Goal: Task Accomplishment & Management: Manage account settings

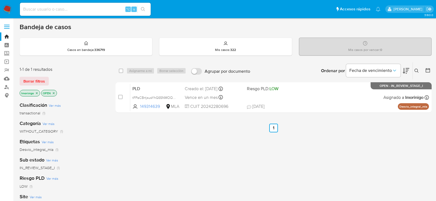
click at [107, 87] on div "1-1 de 1 resultados Borrar filtros lmorinigo OPEN" at bounding box center [63, 82] width 87 height 31
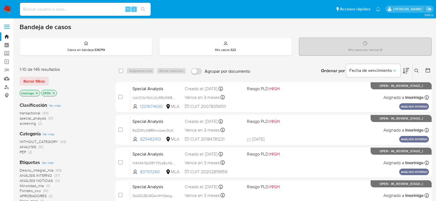
click at [38, 92] on icon "close-filter" at bounding box center [36, 93] width 3 height 3
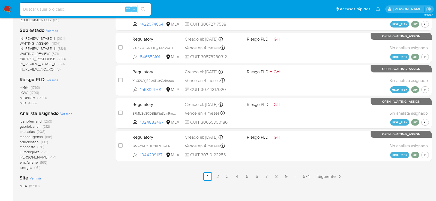
scroll to position [261, 0]
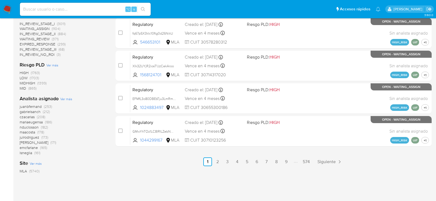
click at [66, 98] on span "Ver más" at bounding box center [66, 99] width 12 height 5
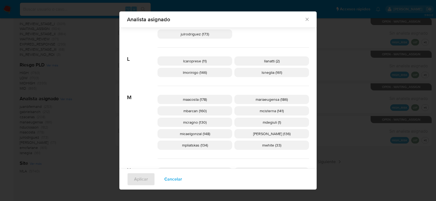
scroll to position [222, 0]
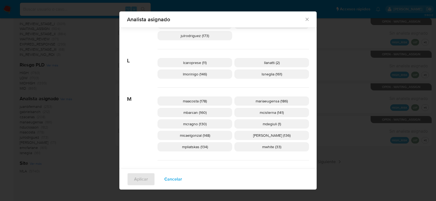
click at [169, 181] on span "Cancelar" at bounding box center [173, 179] width 18 height 12
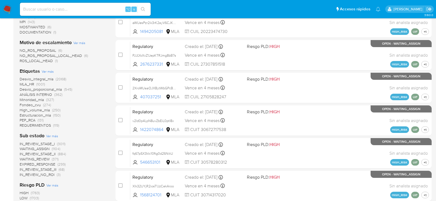
scroll to position [0, 0]
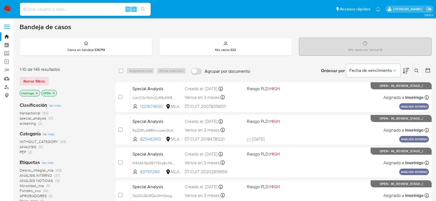
click at [86, 9] on input at bounding box center [85, 9] width 131 height 7
paste input "kIYtmFUx3iFyITl3StXBQeGk"
type input "kIYtmFUx3iFyITl3StXBQeGk"
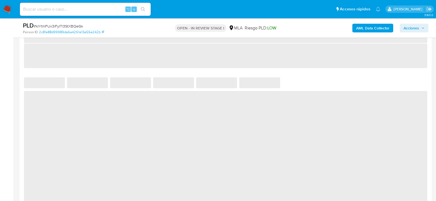
select select "10"
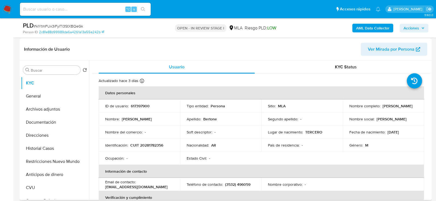
scroll to position [79, 0]
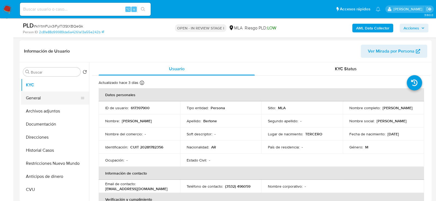
click at [37, 92] on button "General" at bounding box center [53, 98] width 64 height 13
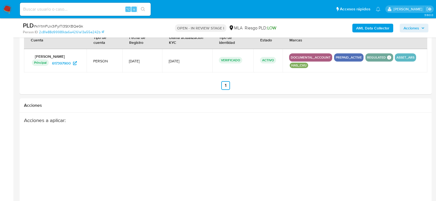
scroll to position [771, 0]
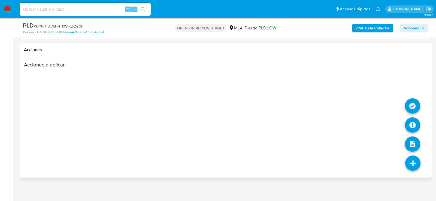
click at [412, 163] on icon at bounding box center [413, 163] width 15 height 15
click at [410, 118] on icon at bounding box center [412, 125] width 15 height 15
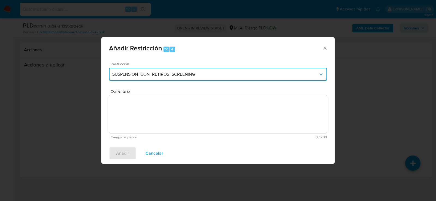
click at [134, 75] on span "SUSPENSION_CON_RETIROS_SCREENING" at bounding box center [215, 74] width 206 height 5
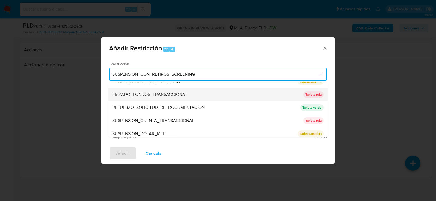
scroll to position [115, 0]
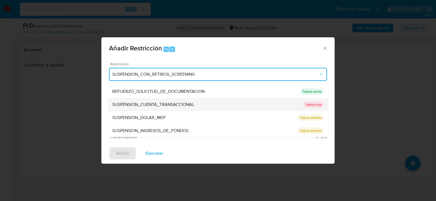
click at [134, 103] on span "SUSPENSION_CUENTA_TRANSACCIONAL" at bounding box center [153, 104] width 82 height 5
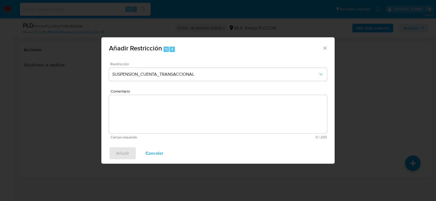
click at [134, 103] on textarea "Comentario" at bounding box center [218, 114] width 218 height 38
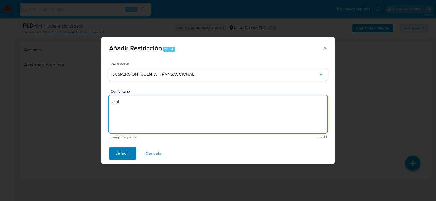
type textarea "aml"
click at [123, 160] on span "Añadir" at bounding box center [122, 154] width 13 height 12
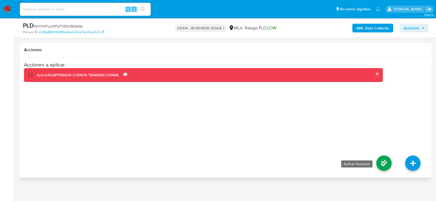
click at [384, 157] on icon at bounding box center [384, 163] width 15 height 15
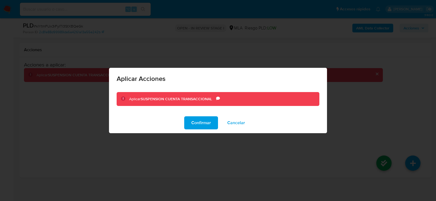
click at [197, 116] on div "Confirmar Cancelar" at bounding box center [218, 123] width 218 height 21
click at [197, 121] on span "Confirmar" at bounding box center [201, 123] width 20 height 12
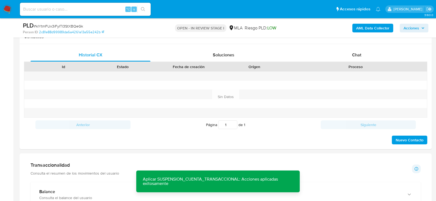
scroll to position [253, 0]
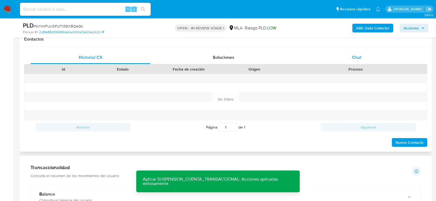
click at [348, 63] on div "Chat" at bounding box center [357, 57] width 120 height 13
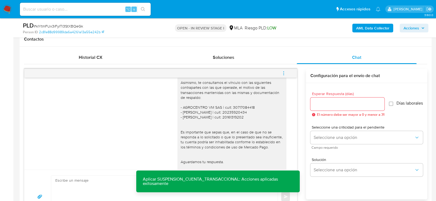
scroll to position [437, 0]
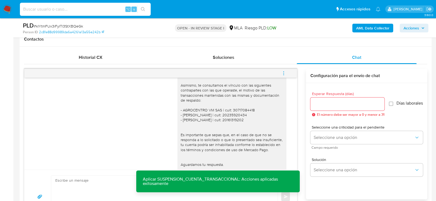
click at [100, 6] on input at bounding box center [85, 9] width 131 height 7
paste input "E2xtGeeuYQsUwt5dGgbO2ZLW"
type input "E2xtGeeuYQsUwt5dGgbO2ZLW"
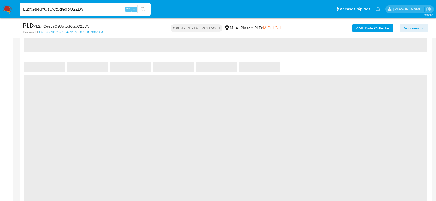
select select "10"
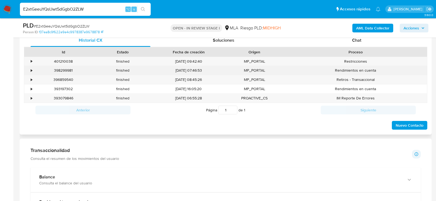
scroll to position [260, 0]
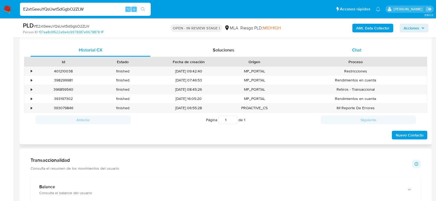
click at [357, 44] on div "Chat" at bounding box center [357, 50] width 120 height 13
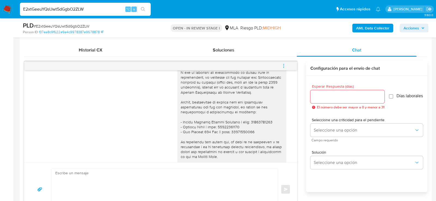
scroll to position [560, 0]
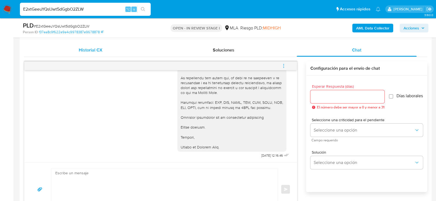
click at [91, 47] on span "Historial CX" at bounding box center [91, 50] width 24 height 6
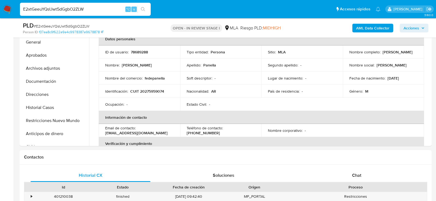
scroll to position [131, 0]
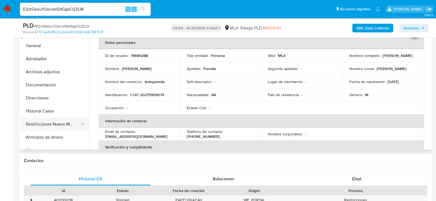
click at [41, 121] on button "Restricciones Nuevo Mundo" at bounding box center [53, 124] width 64 height 13
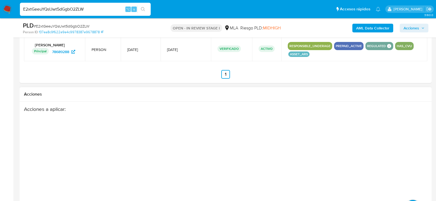
scroll to position [766, 0]
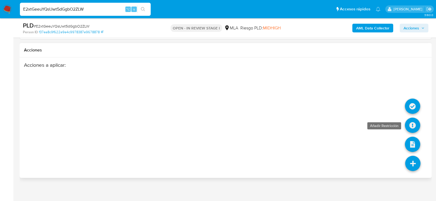
click at [417, 118] on icon at bounding box center [412, 125] width 15 height 15
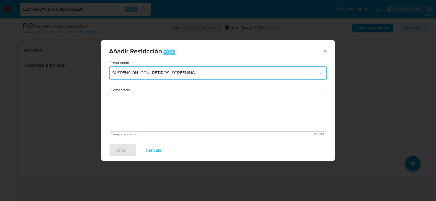
click at [204, 78] on button "SUSPENSION_CON_RETIROS_SCREENING" at bounding box center [218, 73] width 218 height 13
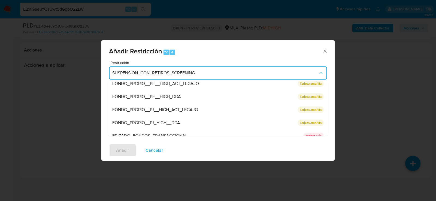
scroll to position [115, 0]
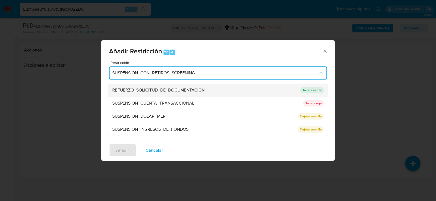
click at [199, 96] on div "REFUERZO_SOLICITUD_DE_DOCUMENTACION" at bounding box center [204, 90] width 185 height 13
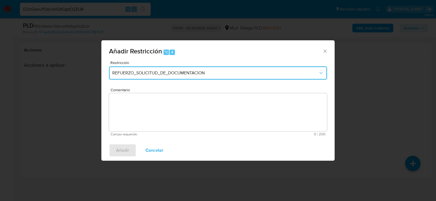
click at [201, 72] on span "REFUERZO_SOLICITUD_DE_DOCUMENTACION" at bounding box center [215, 72] width 206 height 5
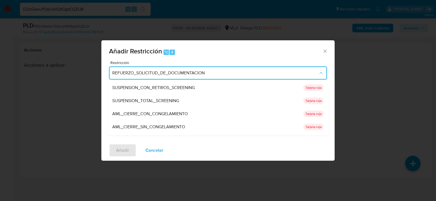
scroll to position [97, 0]
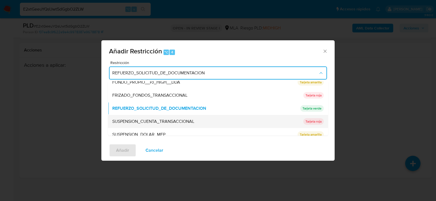
click at [199, 125] on div "SUSPENSION_CUENTA_TRANSACCIONAL" at bounding box center [206, 121] width 188 height 13
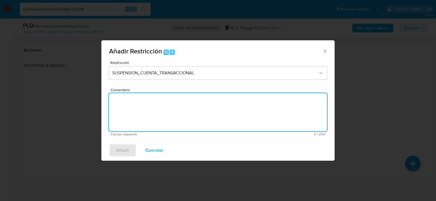
click at [199, 124] on textarea "Comentario" at bounding box center [218, 112] width 218 height 38
type textarea "aml"
click at [121, 149] on span "Añadir" at bounding box center [122, 151] width 13 height 12
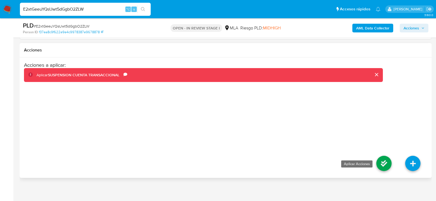
click at [380, 160] on icon at bounding box center [384, 163] width 15 height 15
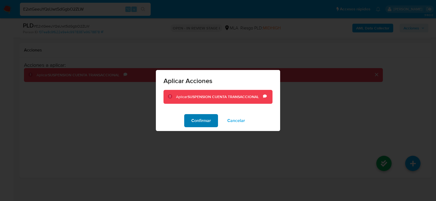
click at [209, 121] on span "Confirmar" at bounding box center [201, 121] width 20 height 12
